Goal: Find specific page/section: Find specific page/section

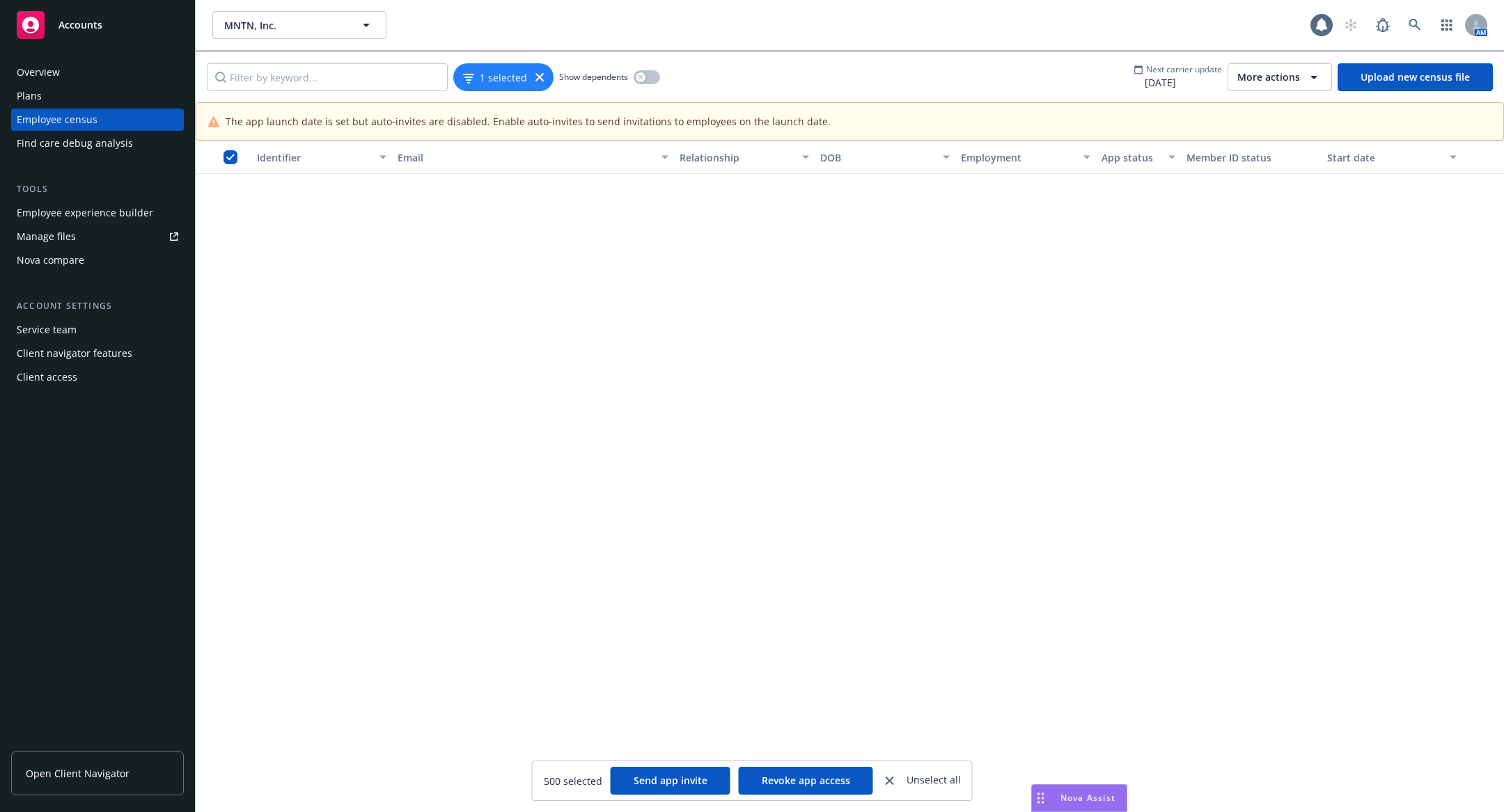
scroll to position [30673, 0]
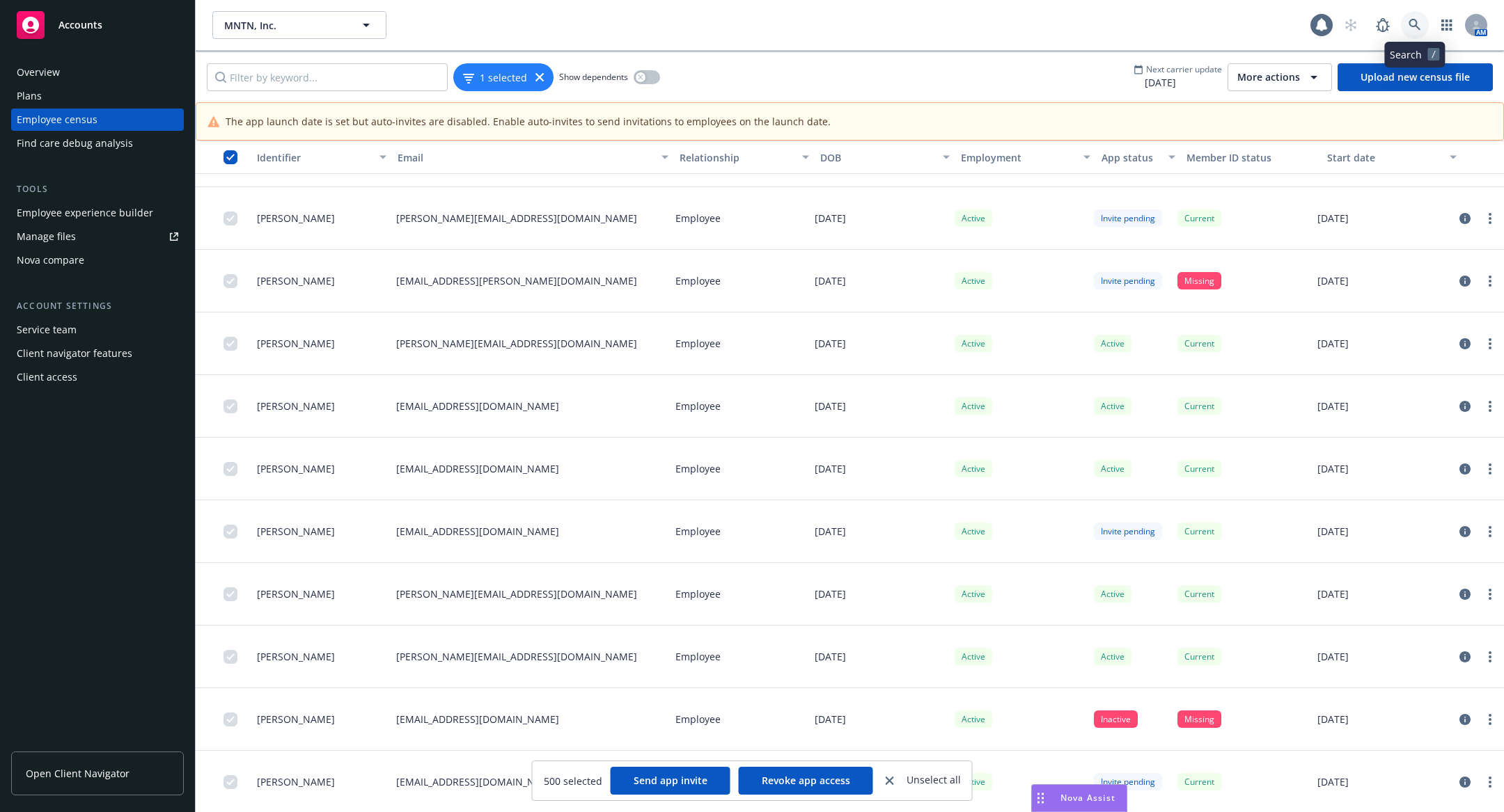
click at [1415, 24] on icon at bounding box center [1413, 24] width 12 height 12
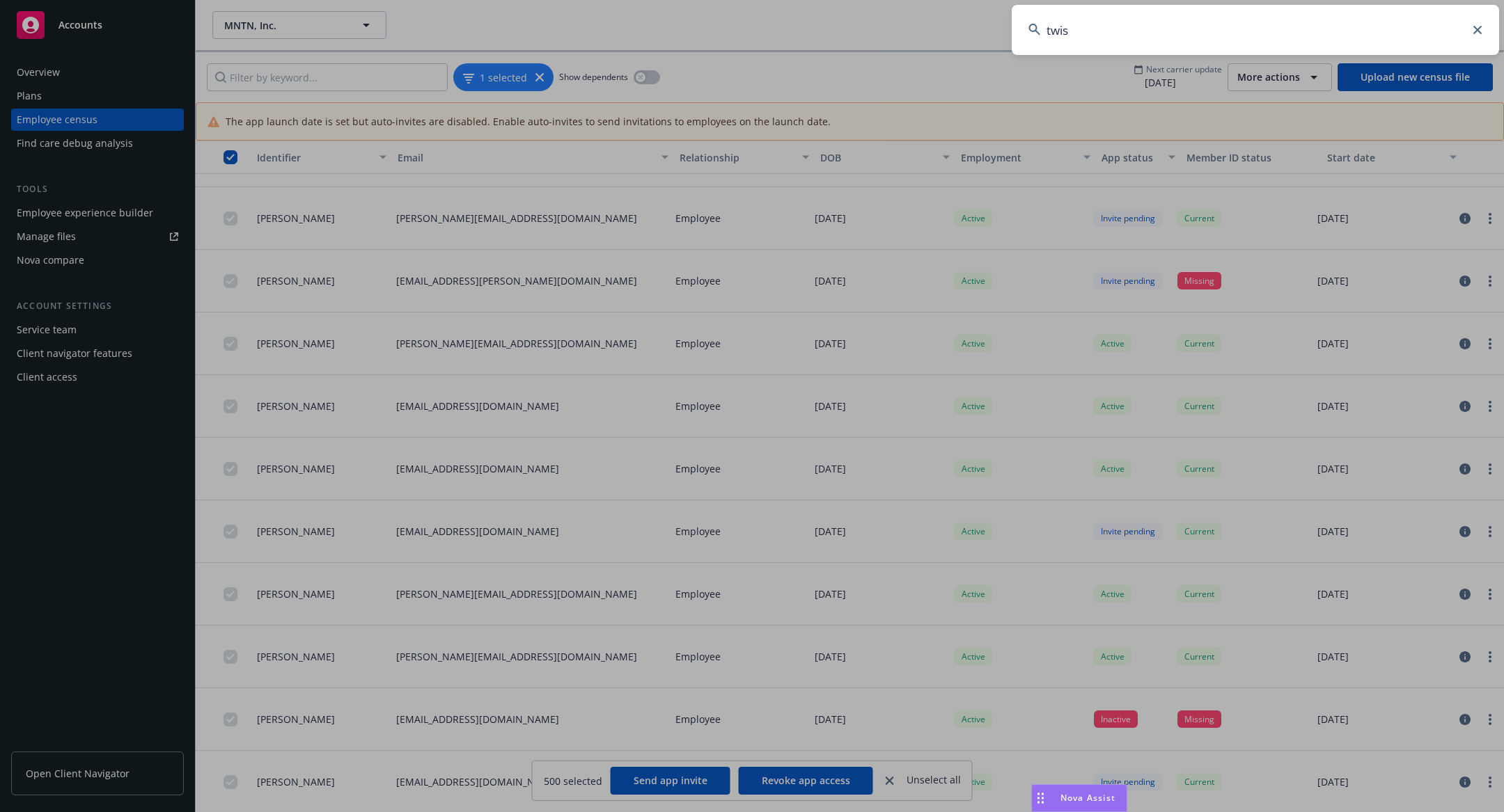
type input "twist"
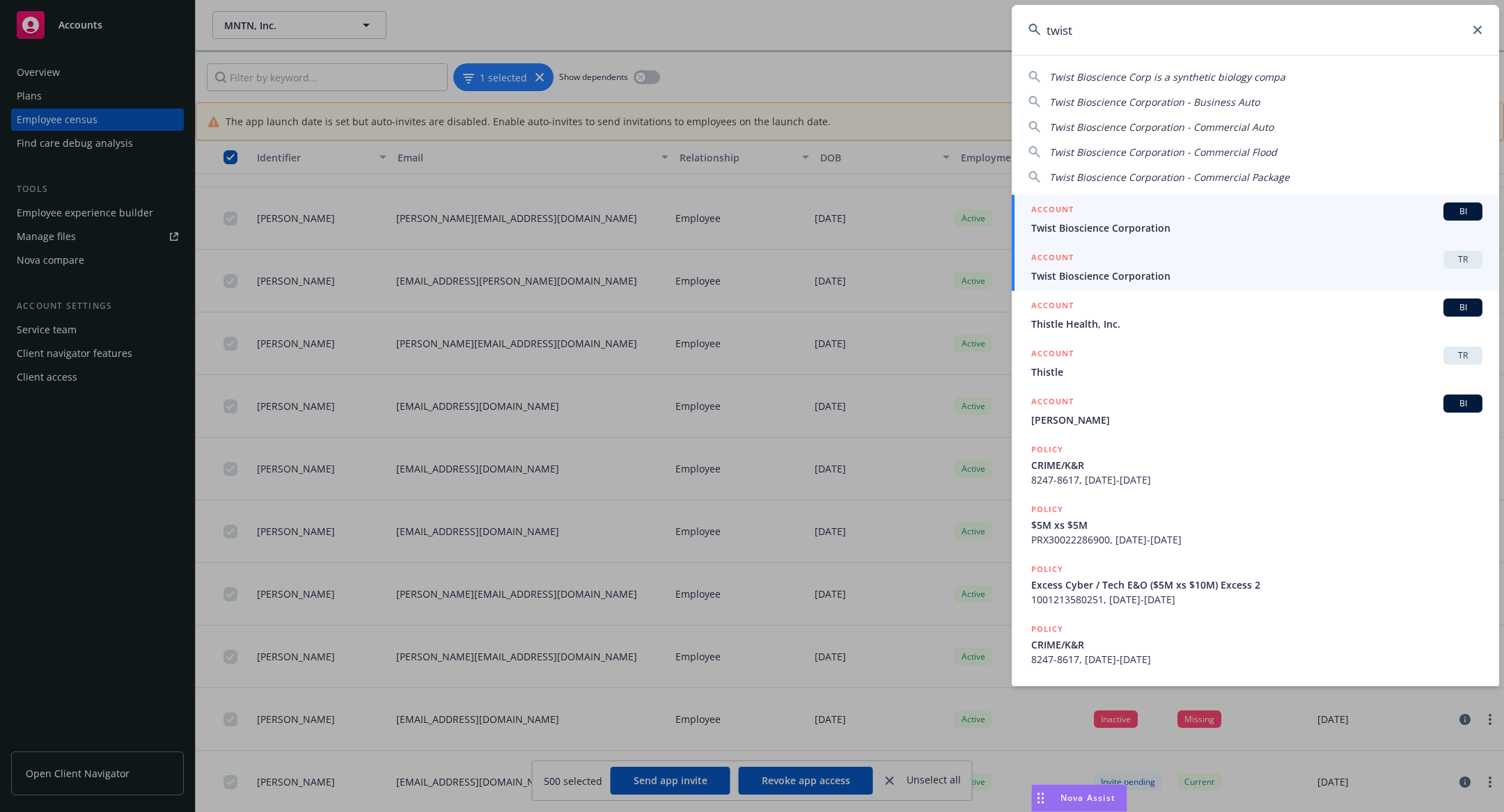
click at [1153, 269] on span "Twist Bioscience Corporation" at bounding box center [1256, 276] width 451 height 15
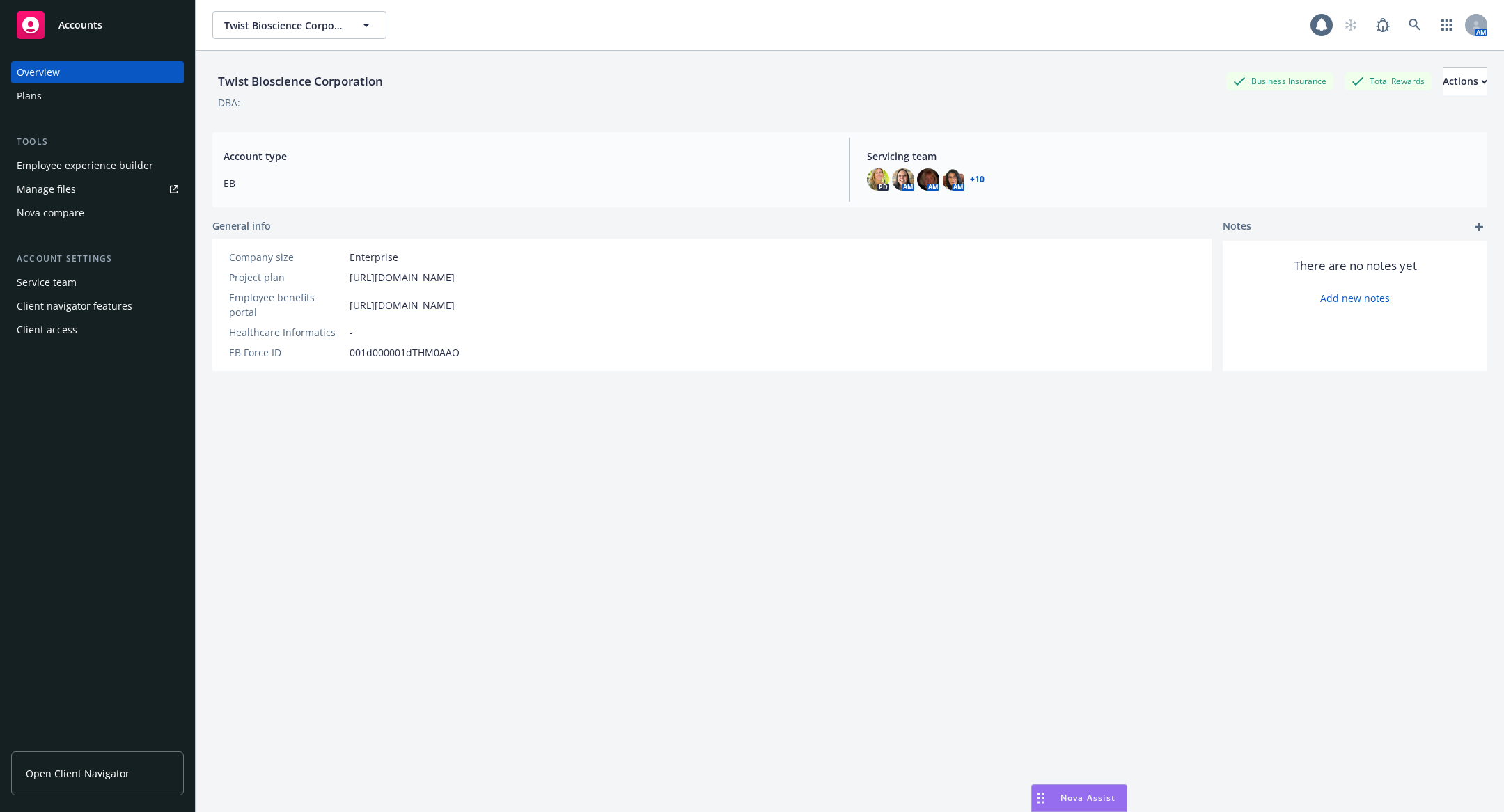
click at [84, 171] on div "Employee experience builder" at bounding box center [85, 165] width 136 height 22
click at [1408, 23] on icon at bounding box center [1413, 24] width 12 height 12
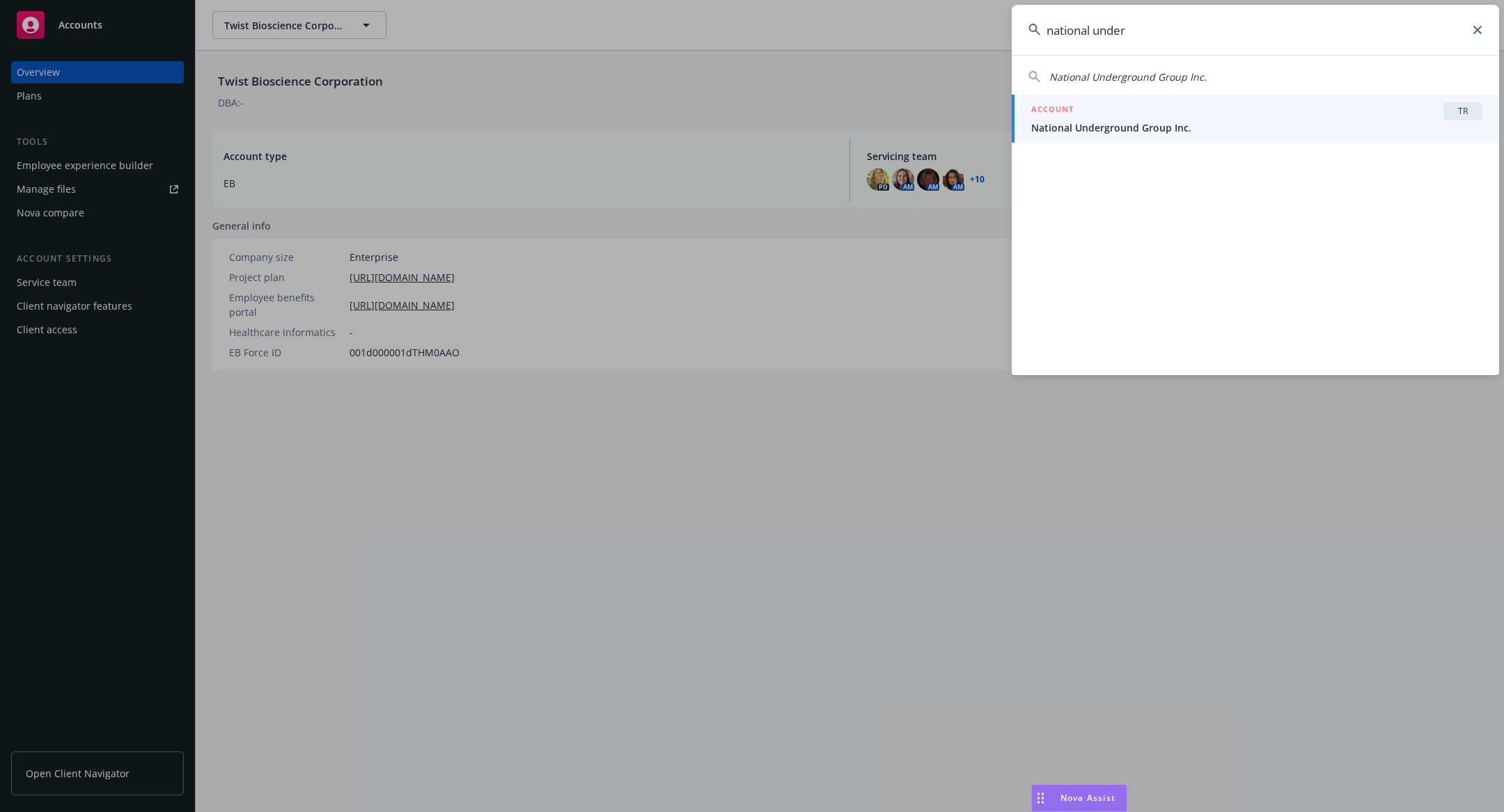
type input "national under"
click at [1236, 119] on div "ACCOUNT TR" at bounding box center [1256, 110] width 451 height 18
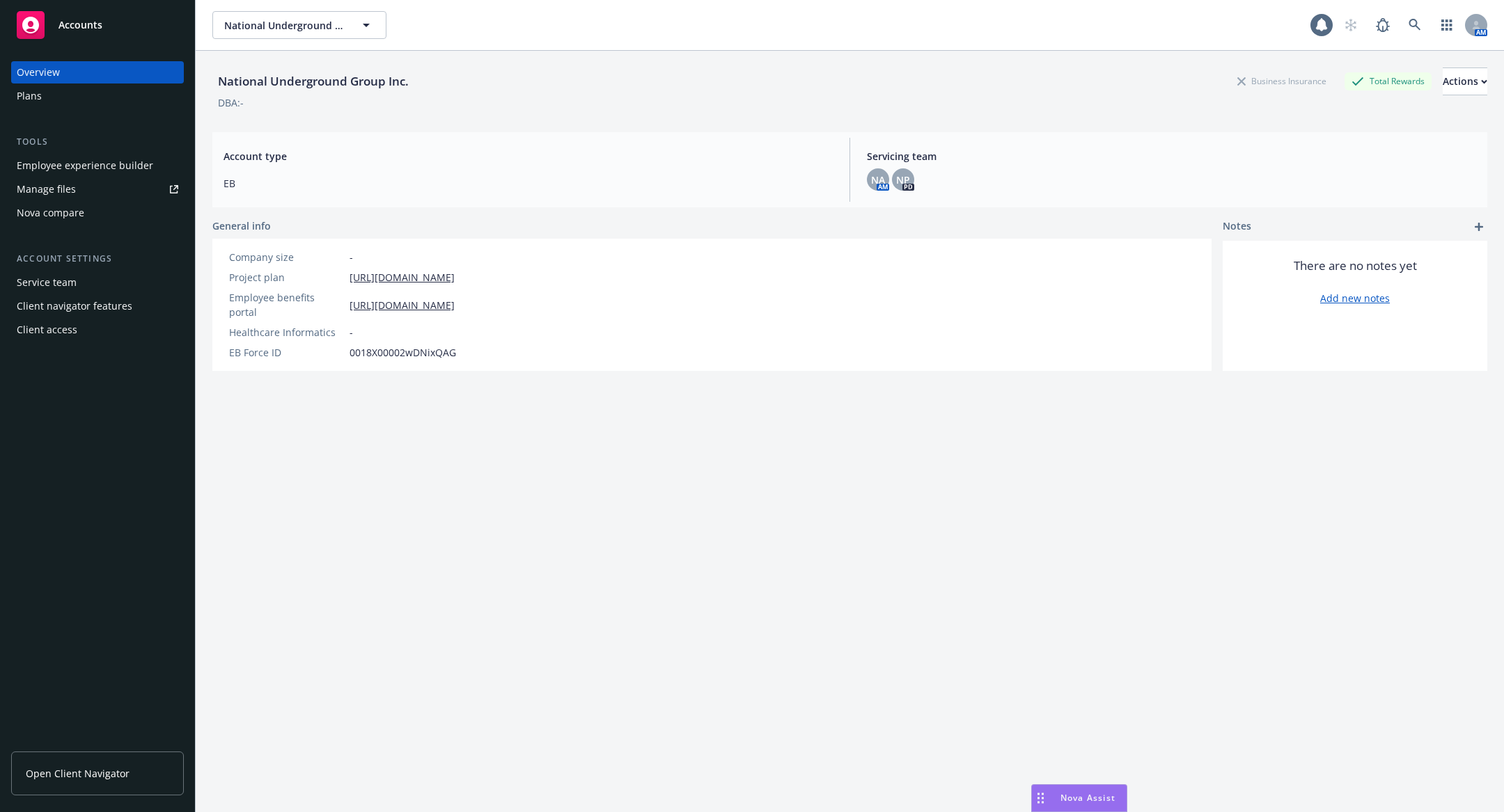
click at [117, 172] on div "Employee experience builder" at bounding box center [85, 165] width 136 height 22
